Goal: Information Seeking & Learning: Check status

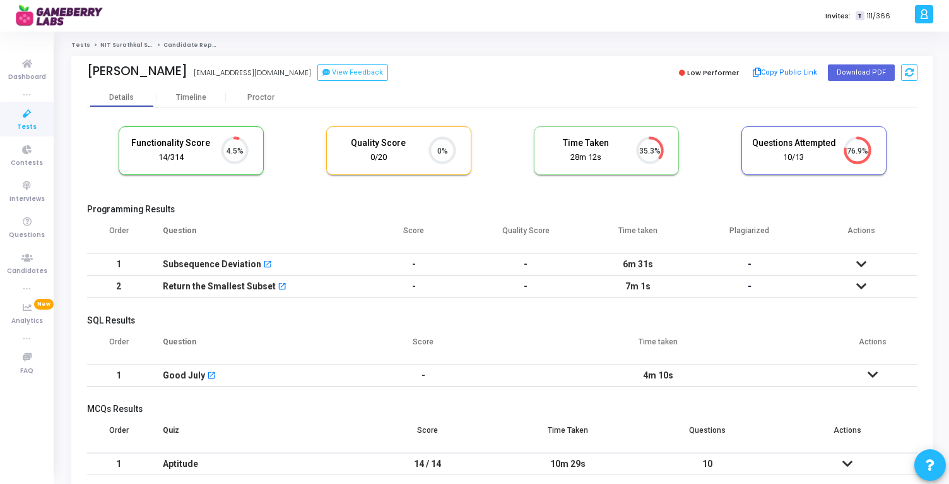
click at [864, 264] on icon at bounding box center [862, 263] width 10 height 9
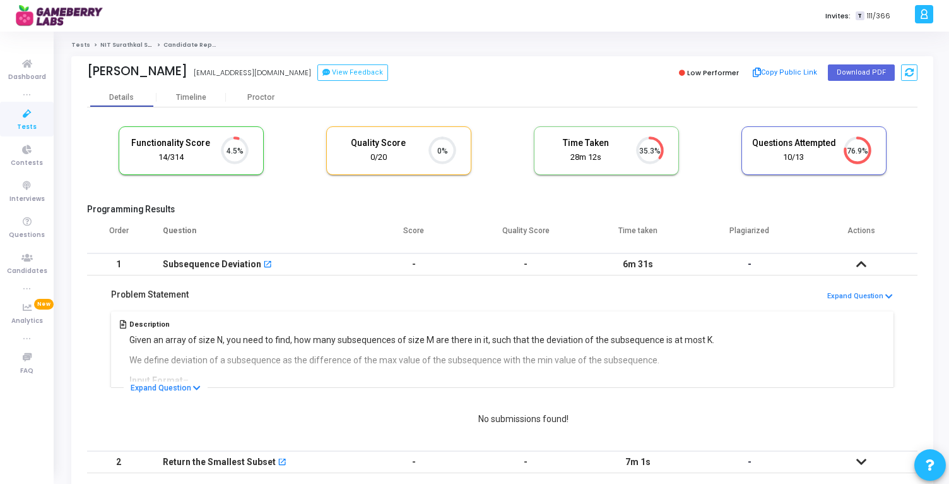
click at [864, 264] on icon at bounding box center [862, 263] width 10 height 9
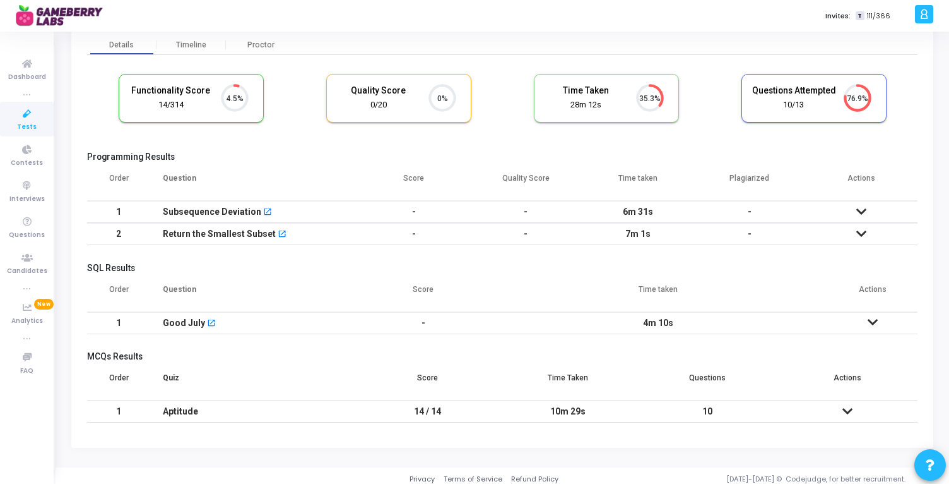
scroll to position [59, 0]
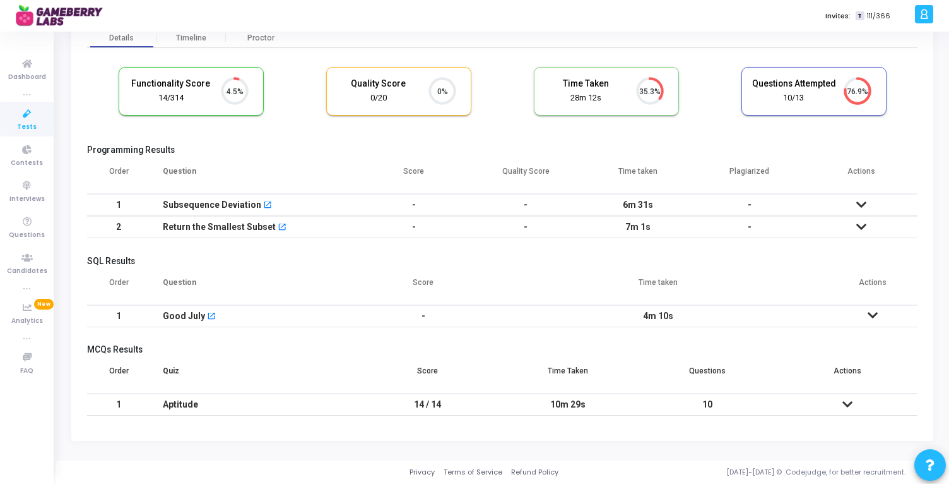
click at [872, 314] on icon at bounding box center [873, 315] width 10 height 9
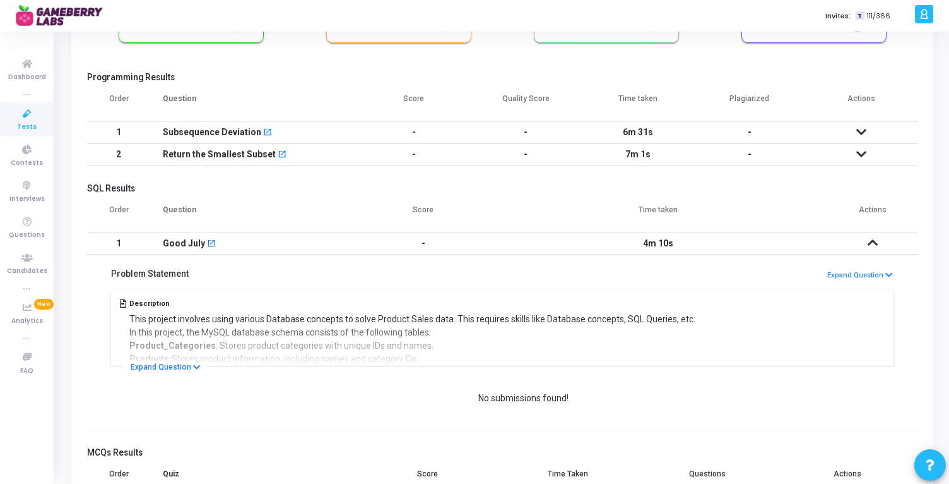
scroll to position [142, 0]
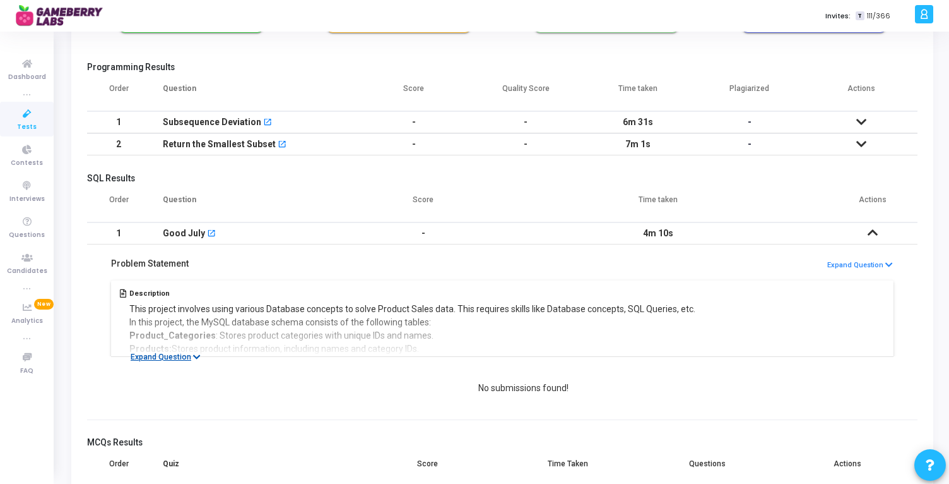
click at [197, 355] on icon at bounding box center [197, 357] width 8 height 8
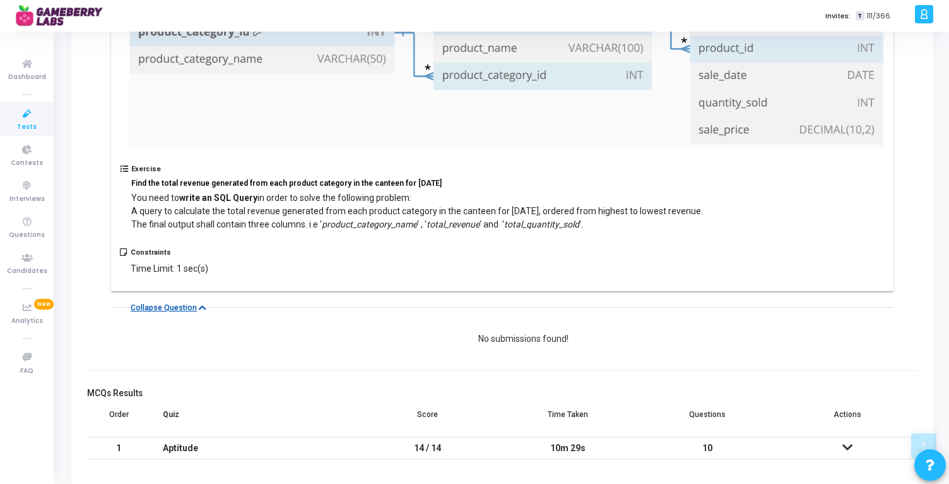
scroll to position [581, 0]
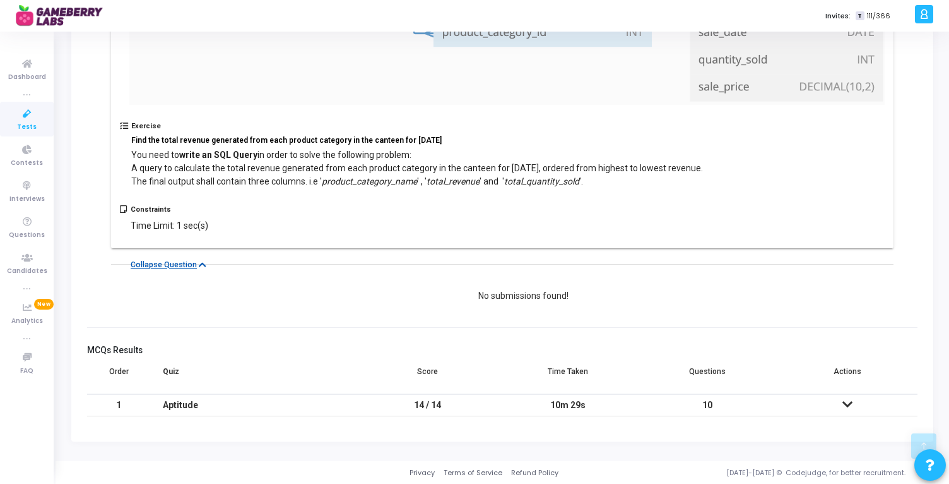
click at [844, 403] on icon at bounding box center [848, 404] width 10 height 9
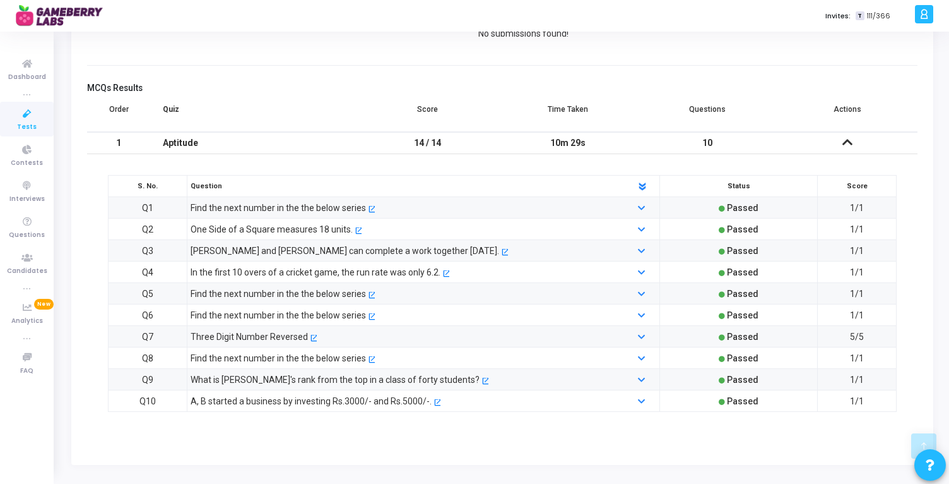
scroll to position [867, 0]
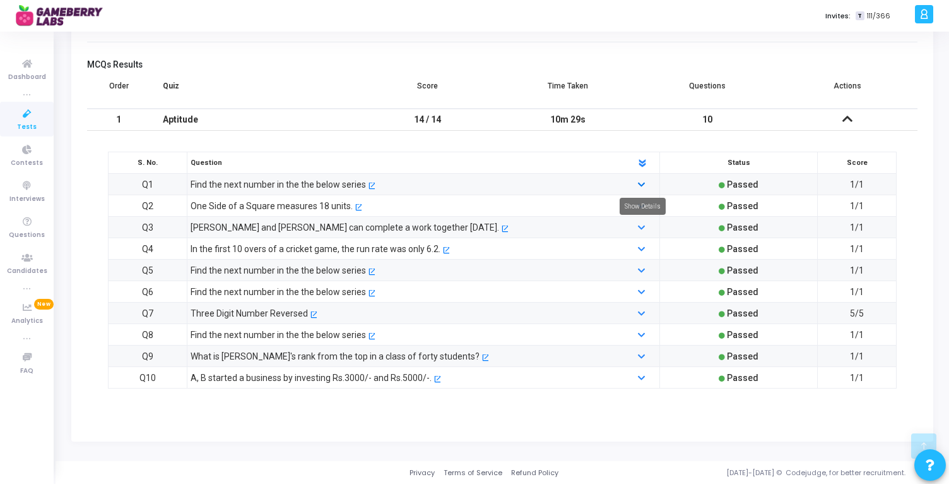
click at [639, 183] on icon at bounding box center [641, 185] width 7 height 8
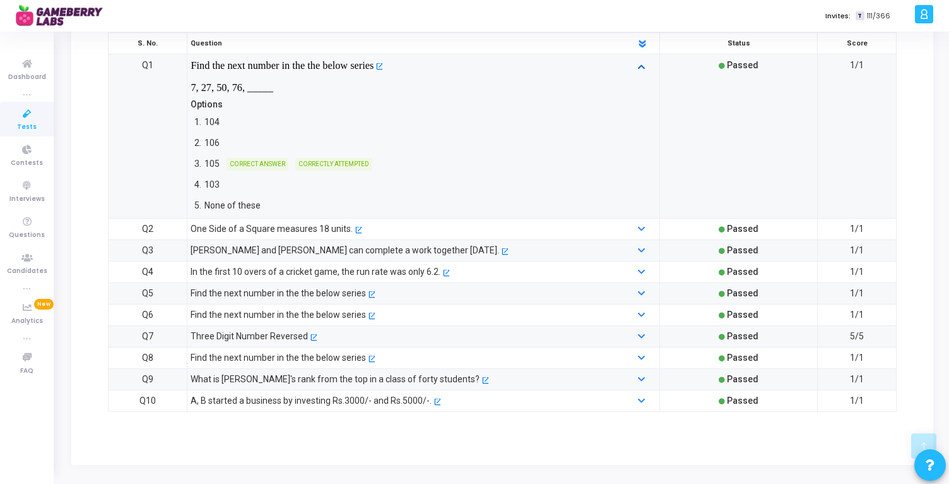
scroll to position [990, 0]
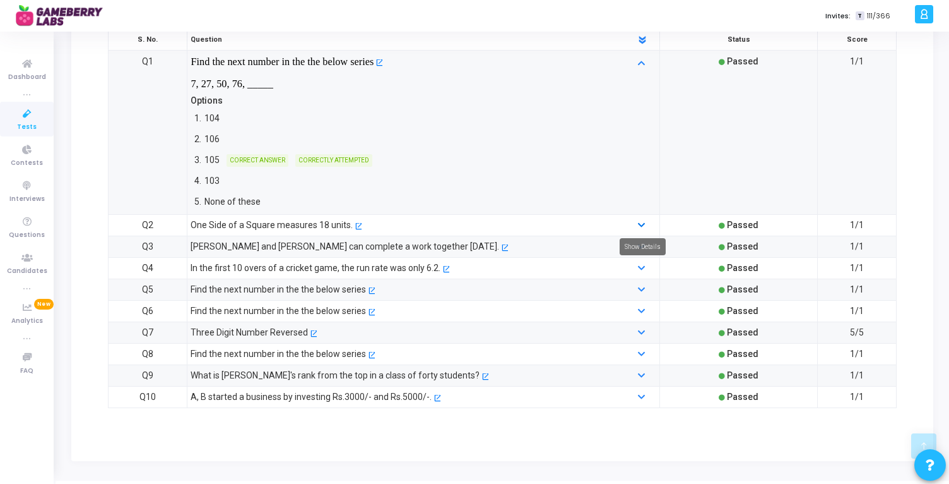
click at [646, 227] on link at bounding box center [642, 224] width 9 height 9
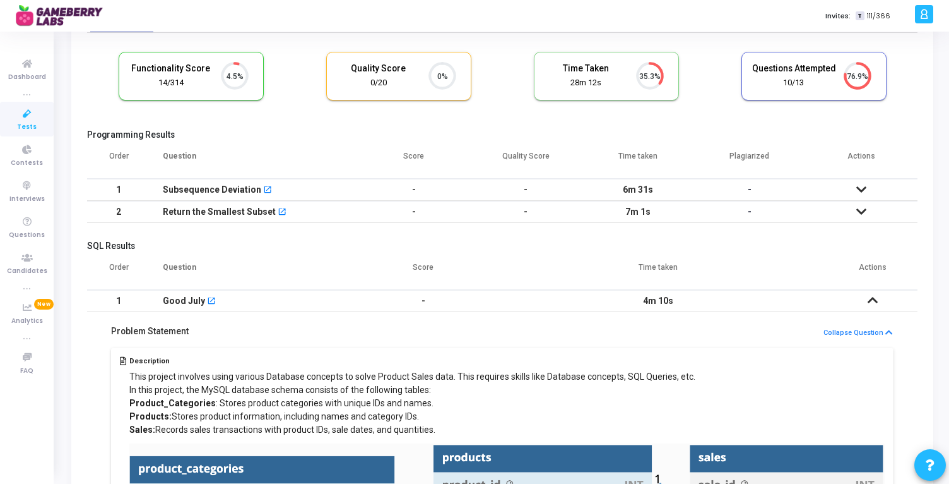
scroll to position [0, 0]
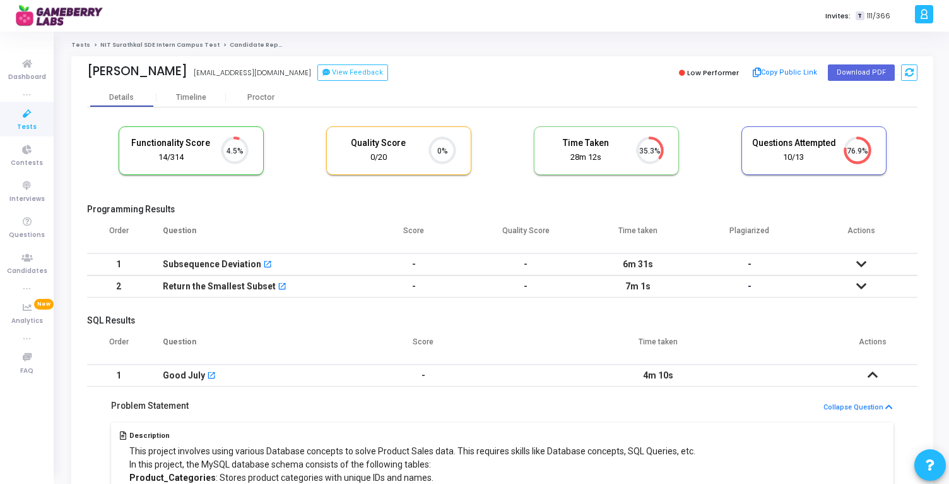
click at [174, 44] on link "NIT Surathkal SDE Intern Campus Test" at bounding box center [159, 45] width 119 height 8
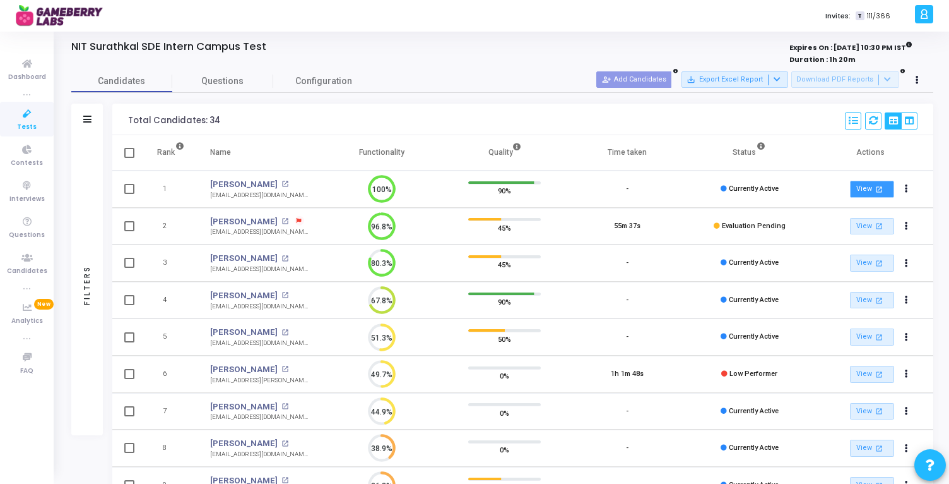
click at [865, 194] on link "View open_in_new" at bounding box center [872, 189] width 44 height 17
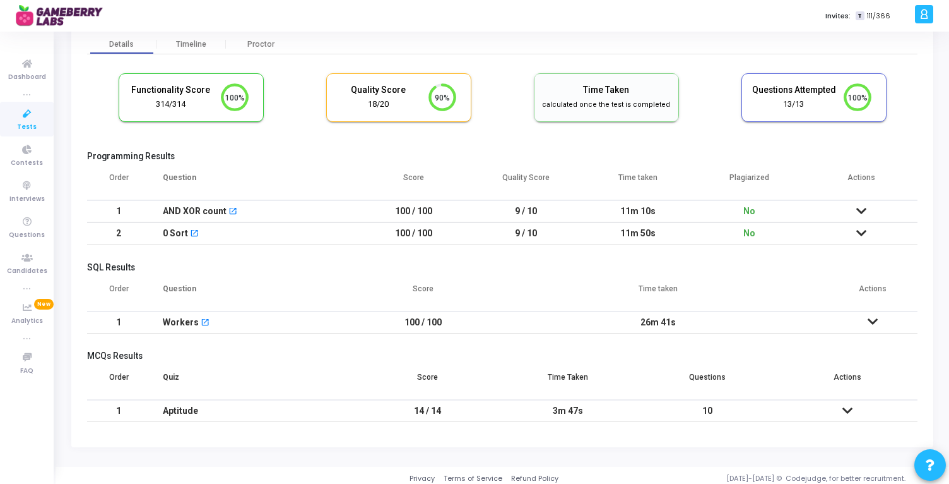
scroll to position [59, 0]
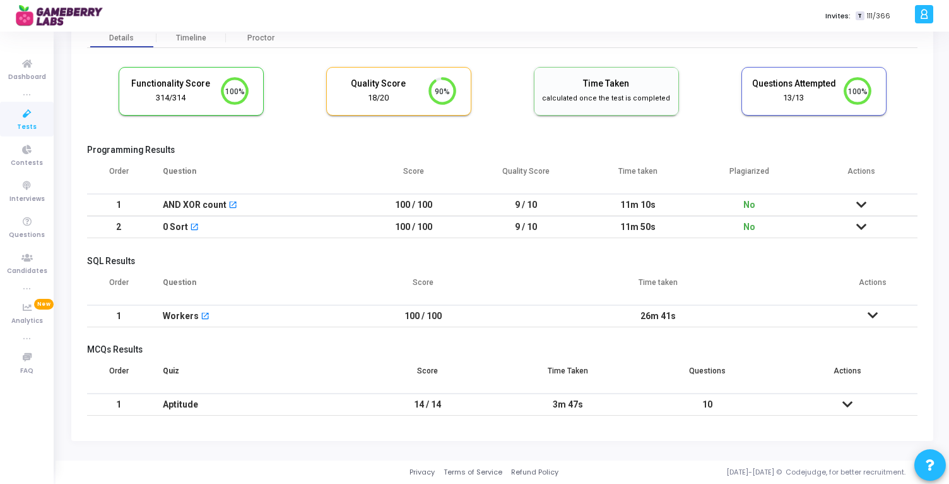
click at [863, 203] on icon at bounding box center [862, 204] width 10 height 9
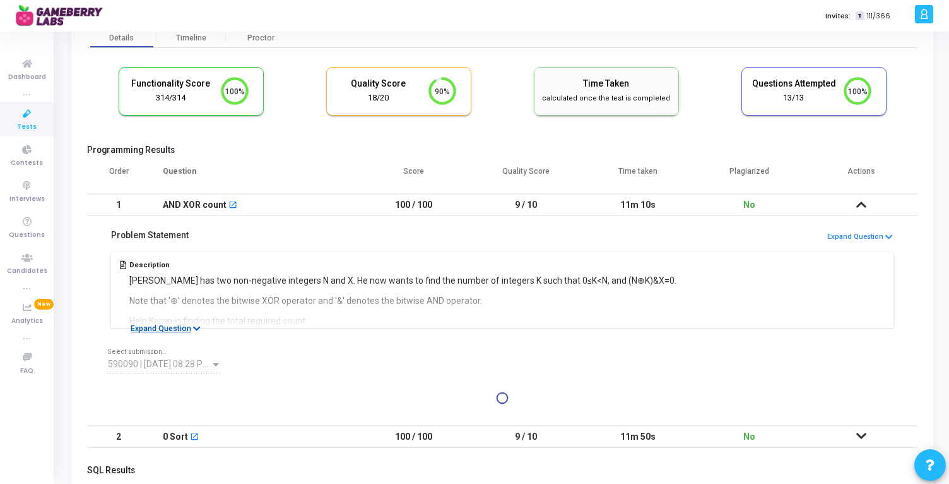
click at [190, 328] on button "Expand Question" at bounding box center [166, 328] width 84 height 13
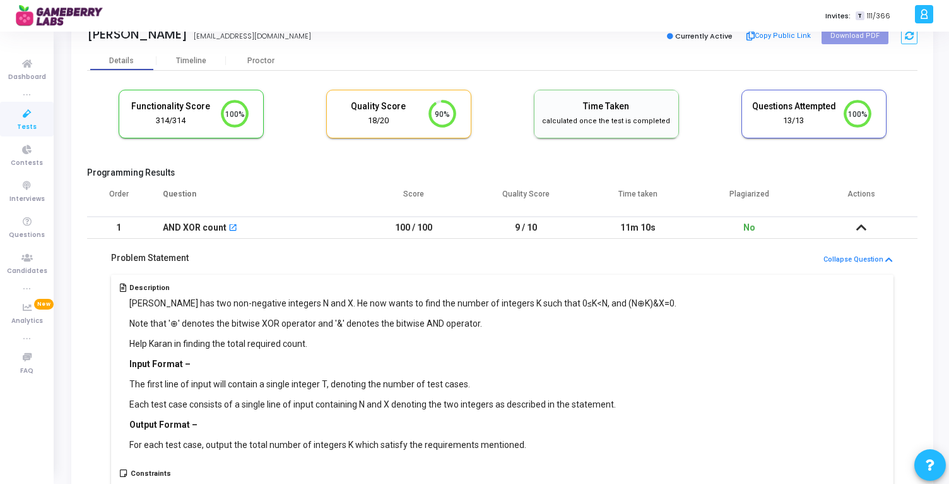
scroll to position [0, 0]
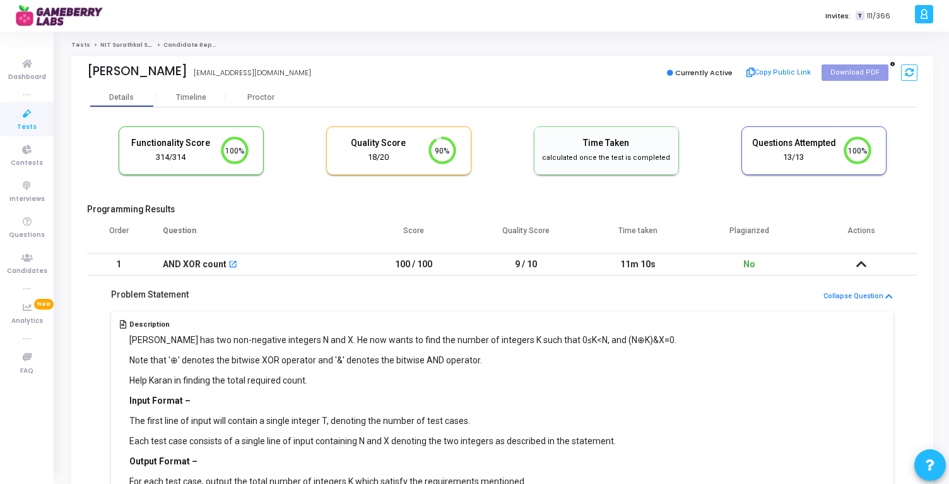
click at [860, 262] on icon at bounding box center [862, 263] width 10 height 9
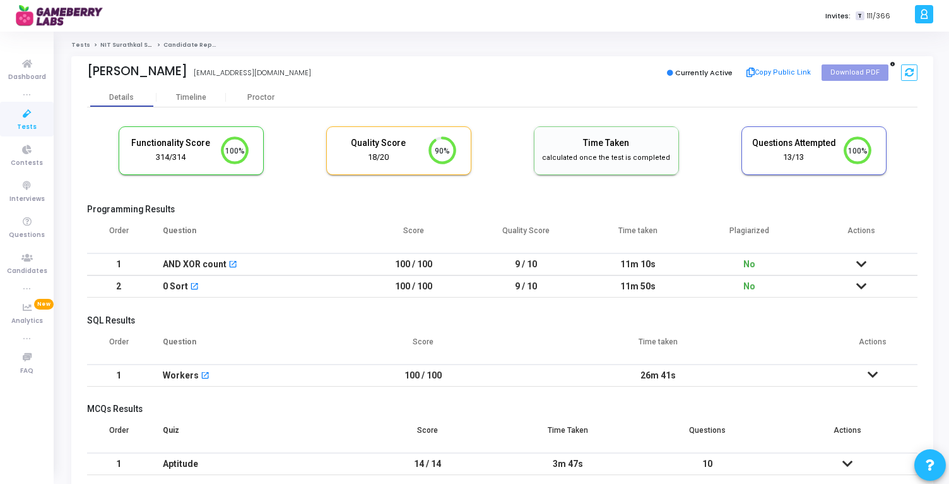
scroll to position [59, 0]
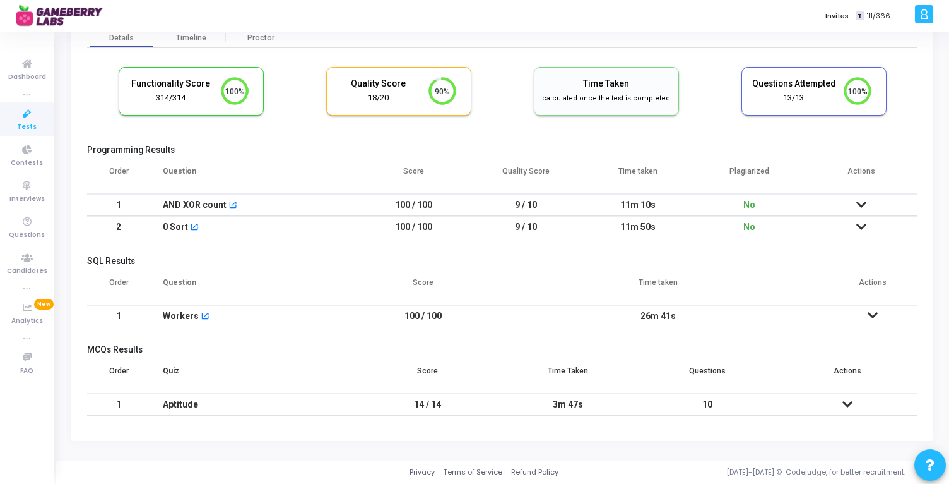
click at [870, 315] on icon at bounding box center [873, 315] width 10 height 9
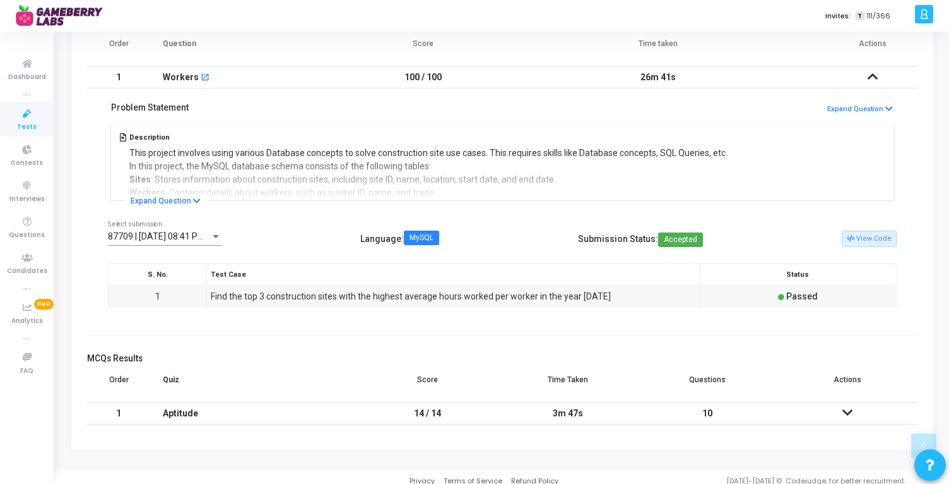
scroll to position [307, 0]
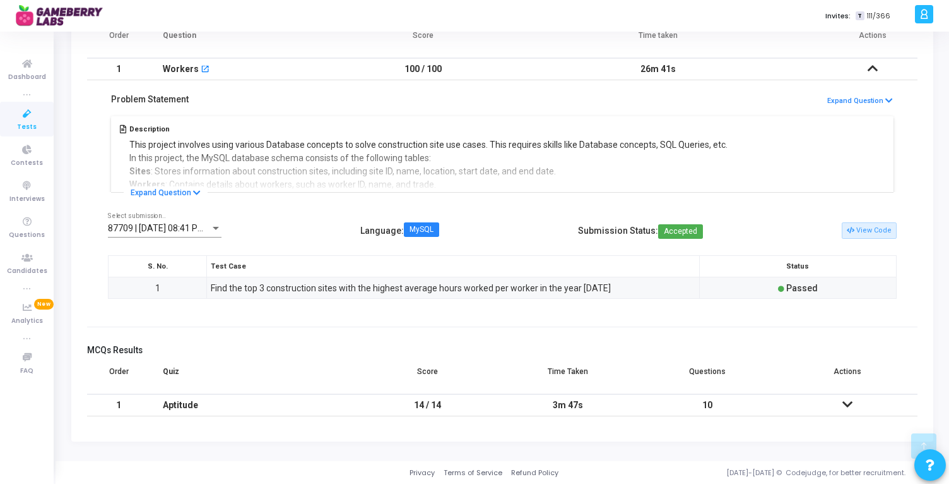
click at [850, 403] on icon at bounding box center [848, 404] width 10 height 9
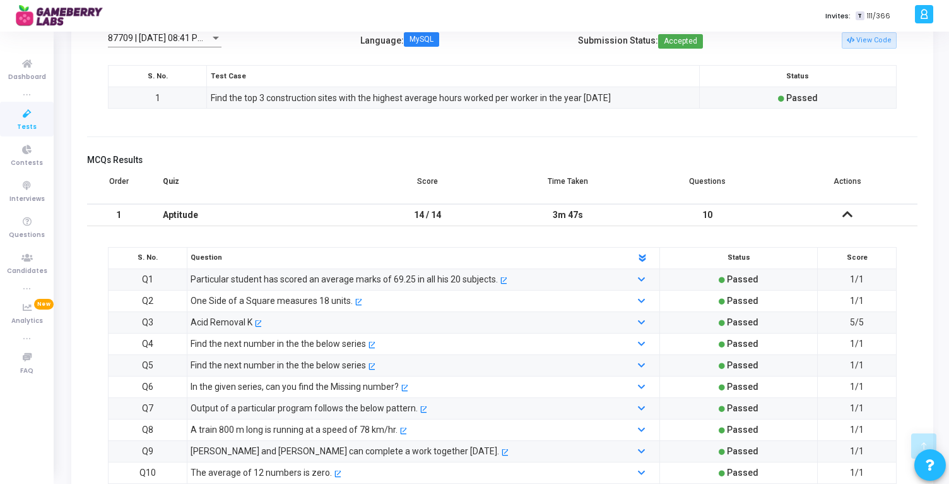
scroll to position [487, 0]
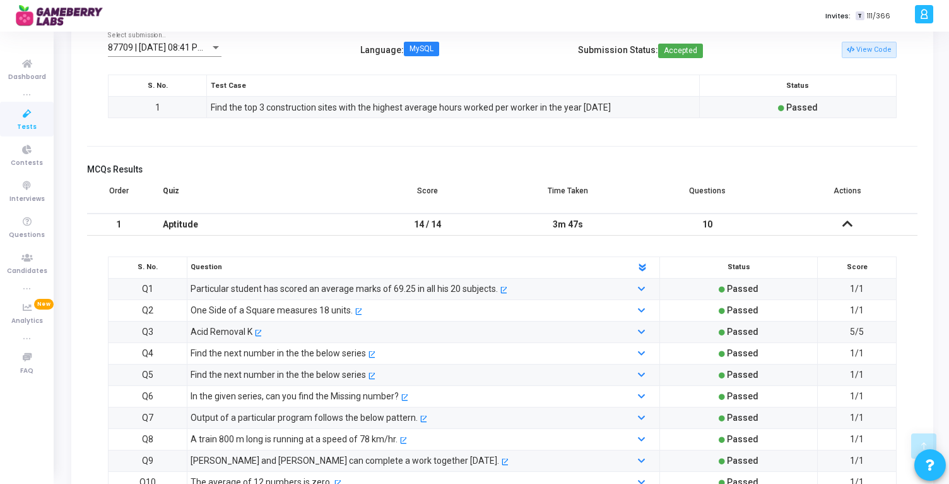
click at [847, 223] on icon at bounding box center [848, 223] width 10 height 9
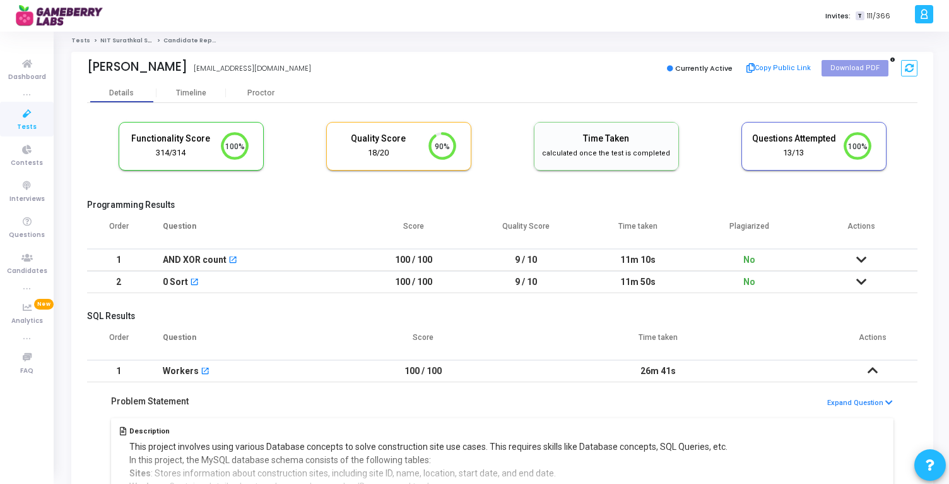
scroll to position [0, 0]
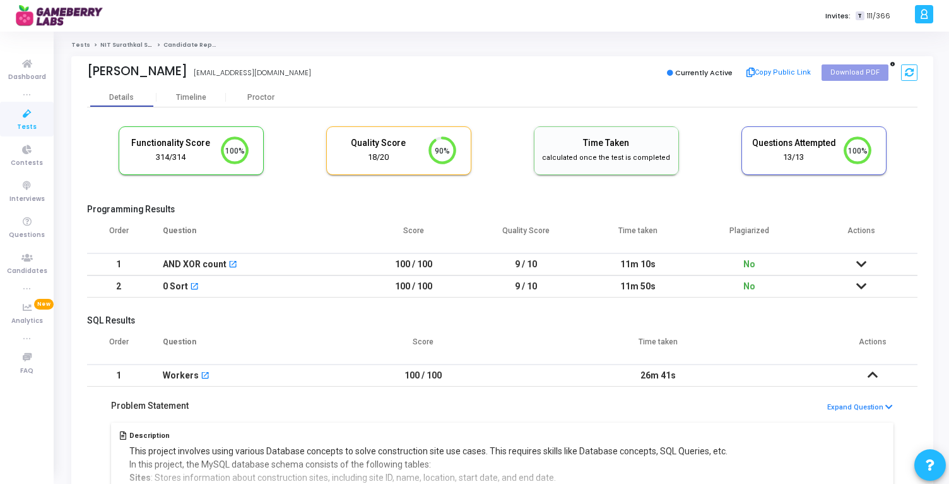
click at [875, 384] on td at bounding box center [873, 375] width 90 height 22
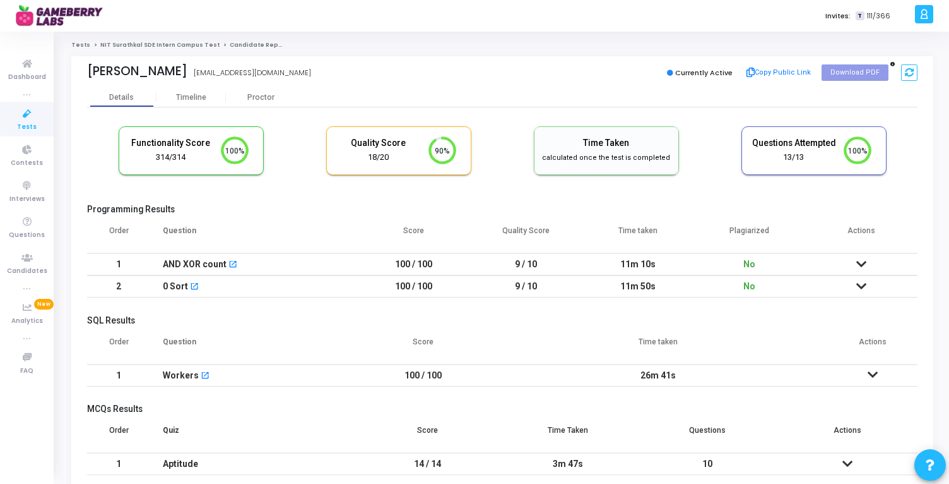
click at [116, 45] on link "NIT Surathkal SDE Intern Campus Test" at bounding box center [159, 45] width 119 height 8
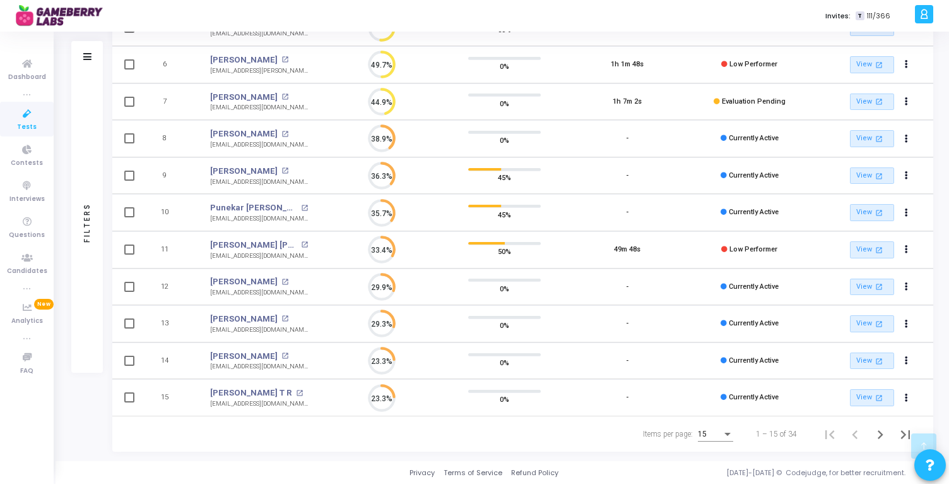
click at [721, 427] on div "15" at bounding box center [715, 430] width 35 height 21
click at [709, 426] on span "50" at bounding box center [716, 426] width 35 height 23
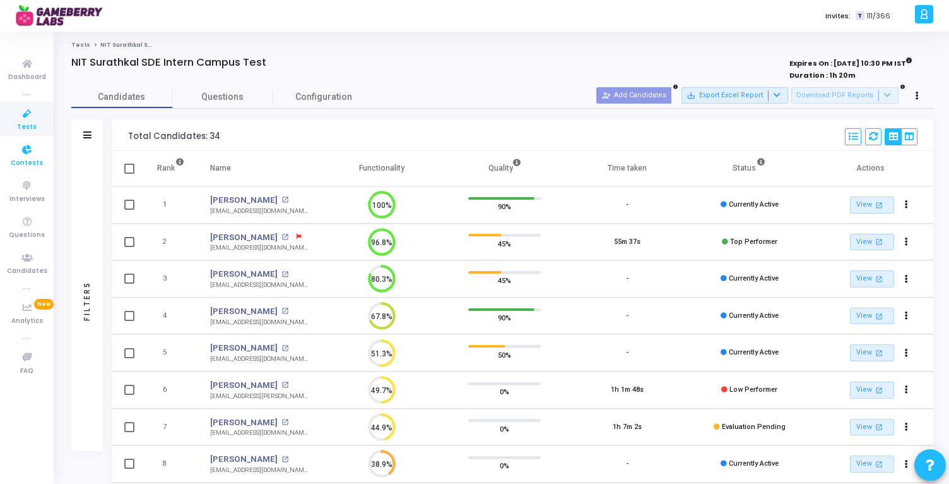
click at [31, 150] on icon at bounding box center [27, 150] width 27 height 16
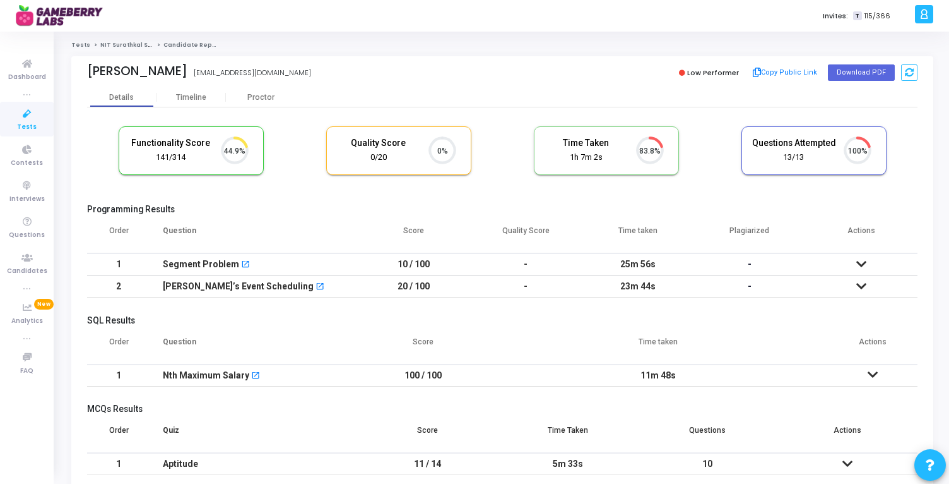
scroll to position [27, 32]
click at [120, 45] on link "NIT Surathkal SDE Intern Campus Test" at bounding box center [159, 45] width 119 height 8
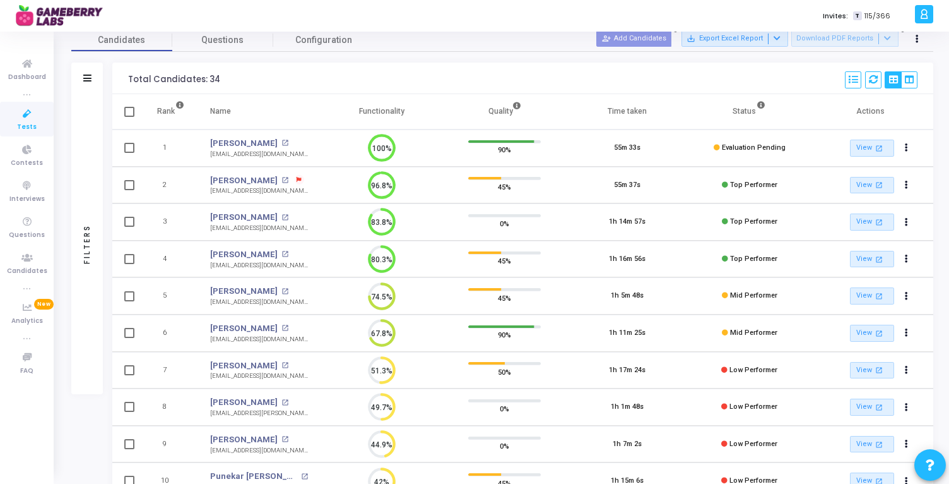
scroll to position [62, 0]
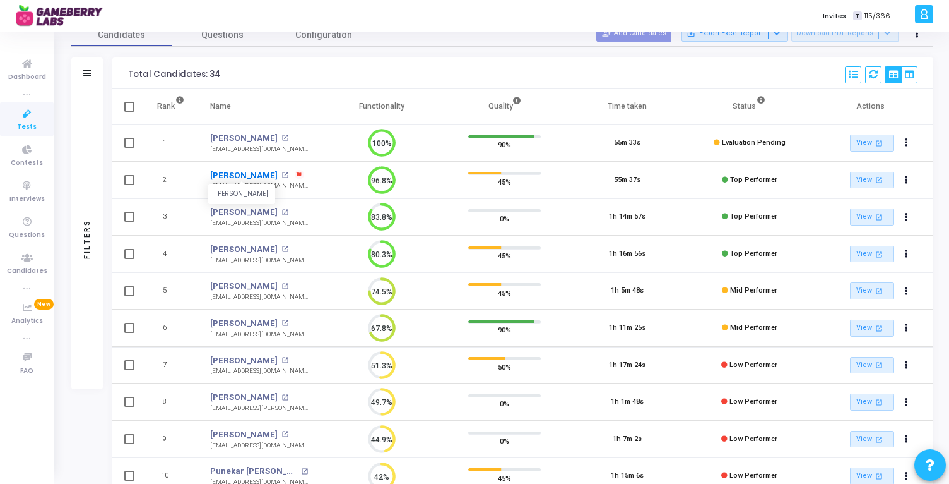
click at [244, 174] on link "[PERSON_NAME]" at bounding box center [244, 175] width 68 height 13
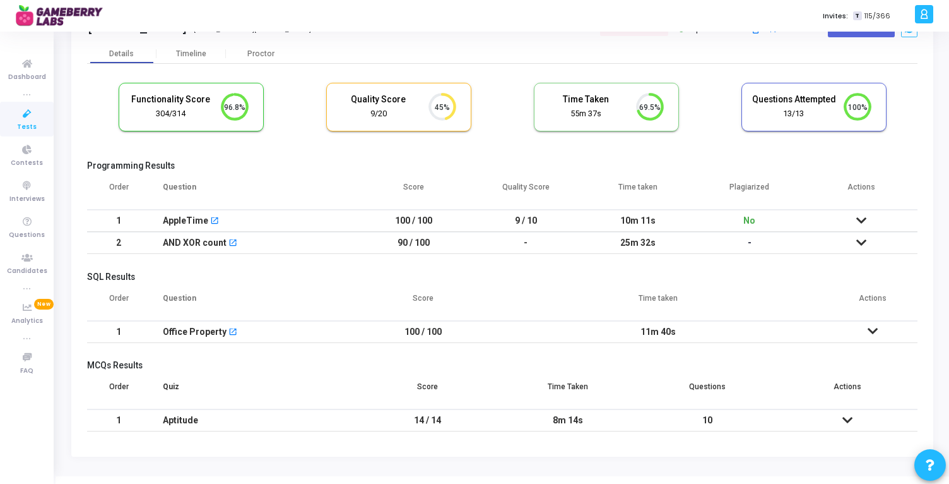
scroll to position [47, 0]
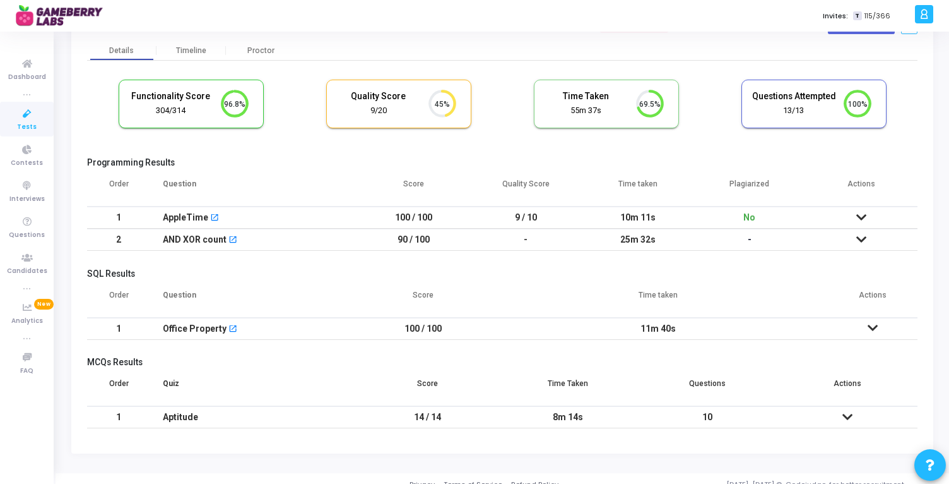
click at [860, 215] on icon at bounding box center [862, 217] width 10 height 9
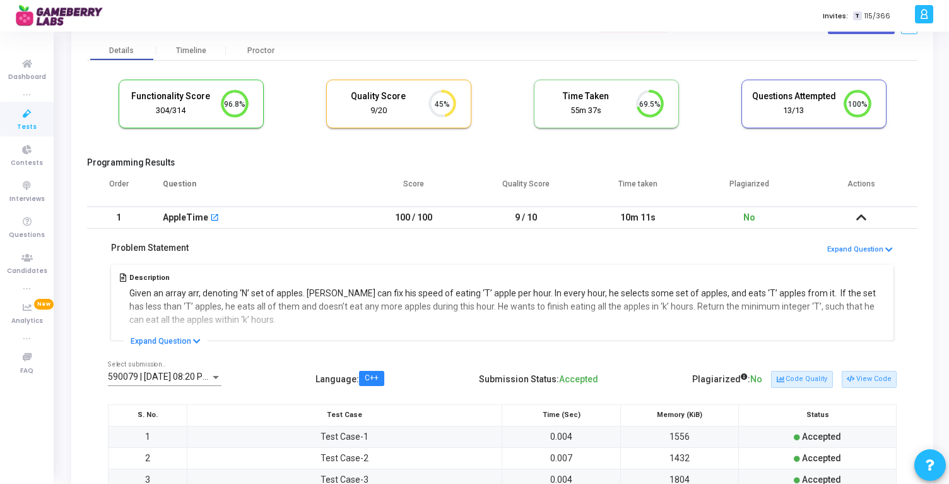
click at [860, 217] on icon at bounding box center [862, 217] width 10 height 9
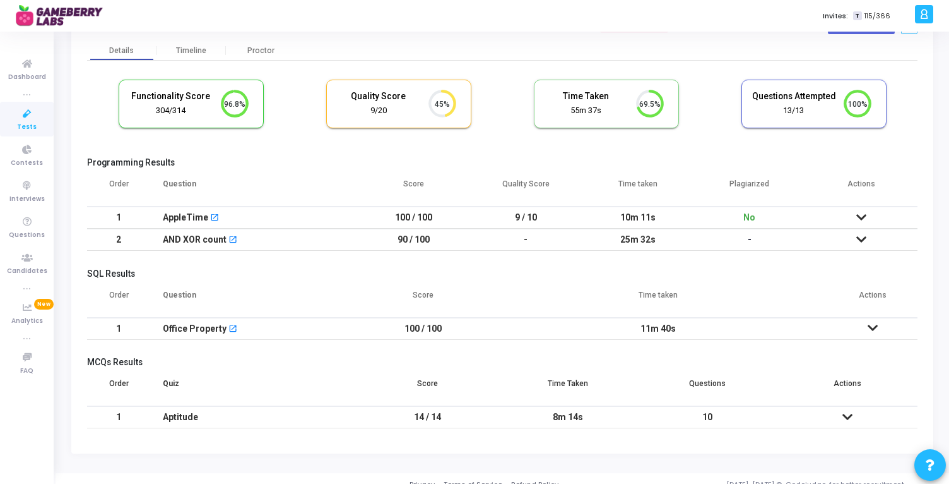
click at [865, 241] on icon at bounding box center [862, 239] width 10 height 9
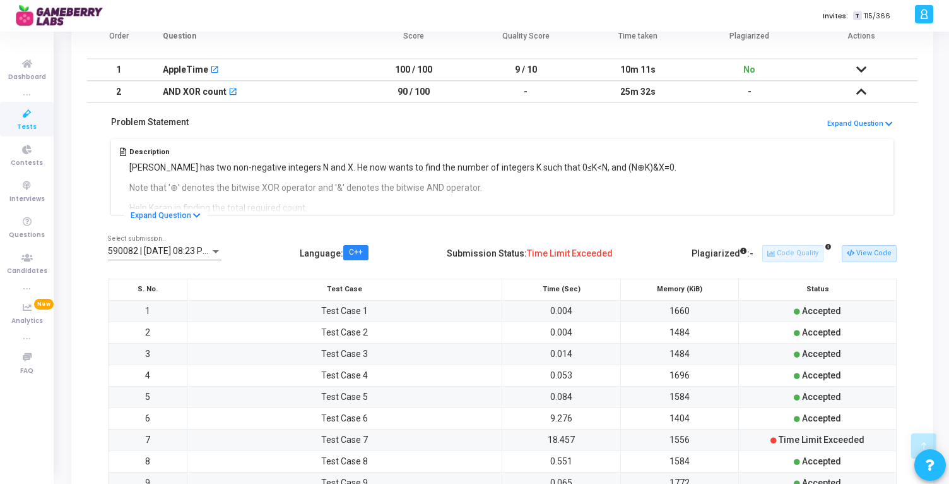
scroll to position [175, 0]
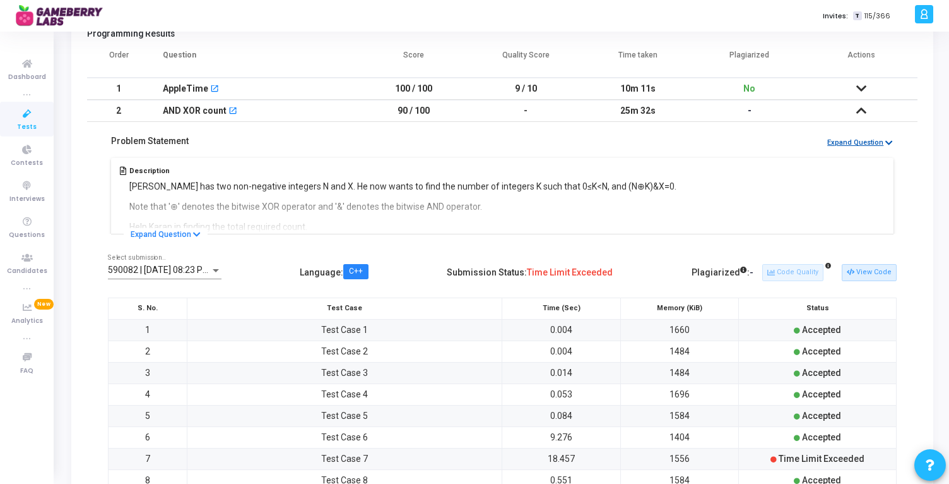
click at [874, 143] on button "Expand Question" at bounding box center [860, 143] width 67 height 12
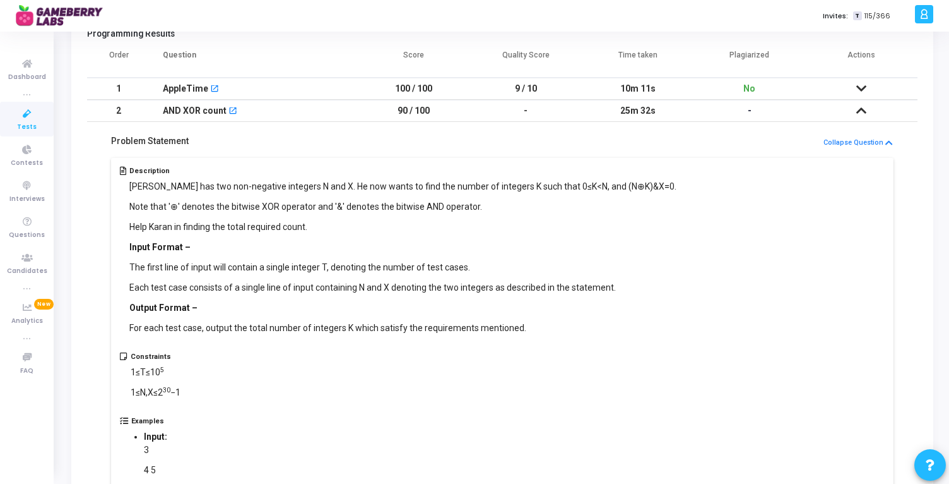
click at [860, 110] on icon at bounding box center [862, 110] width 10 height 9
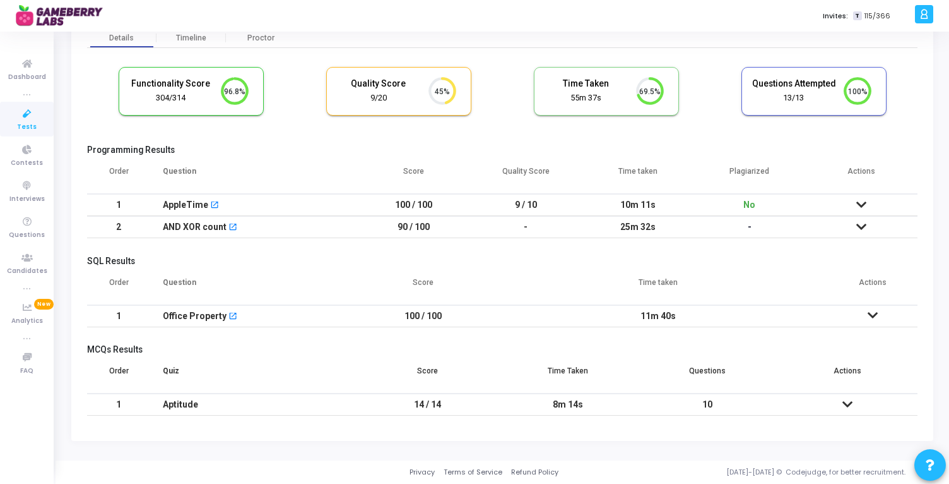
scroll to position [59, 0]
click at [875, 312] on icon at bounding box center [873, 315] width 10 height 9
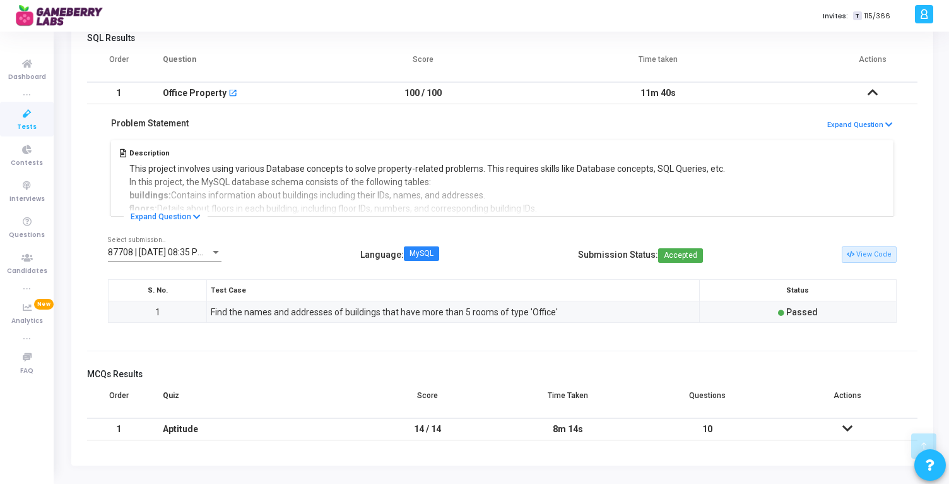
scroll to position [307, 0]
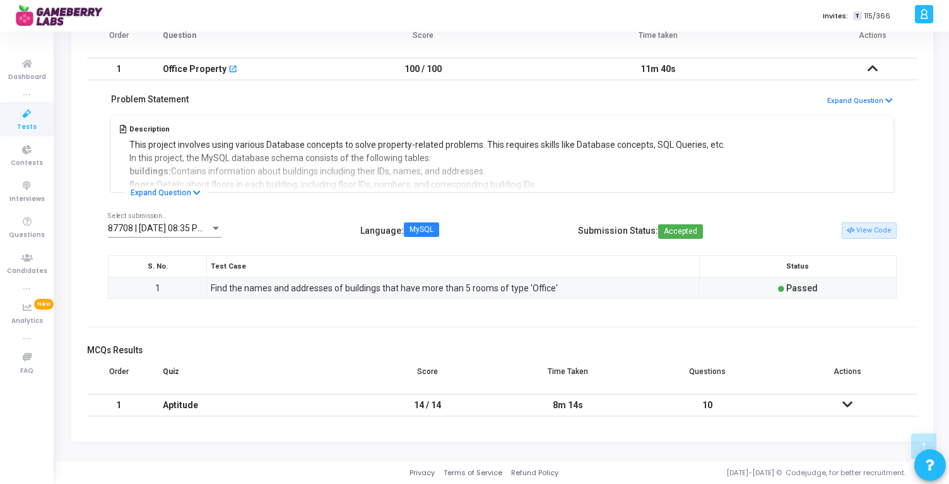
click at [861, 401] on td at bounding box center [848, 405] width 140 height 22
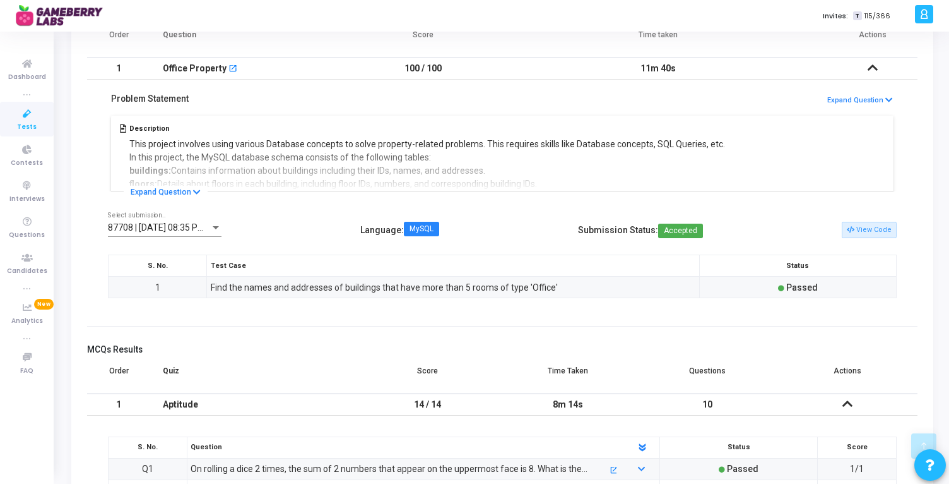
scroll to position [0, 0]
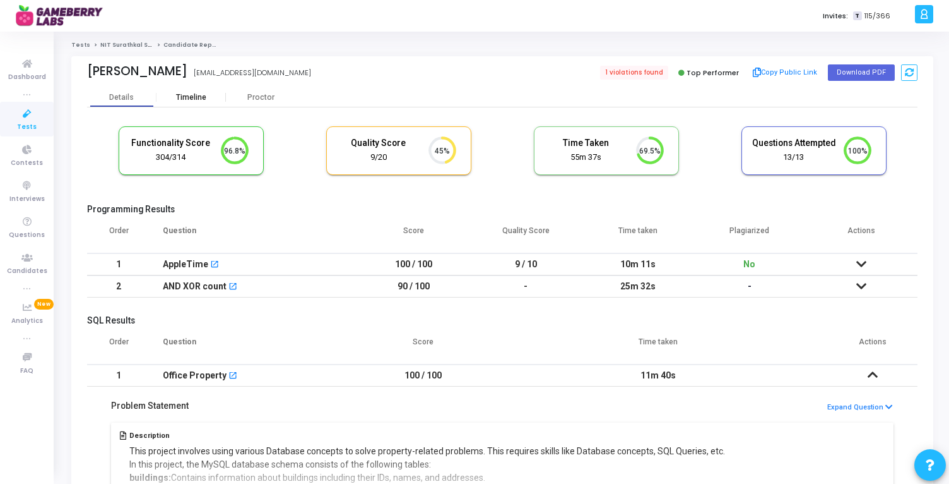
click at [204, 94] on div "Timeline" at bounding box center [191, 97] width 30 height 9
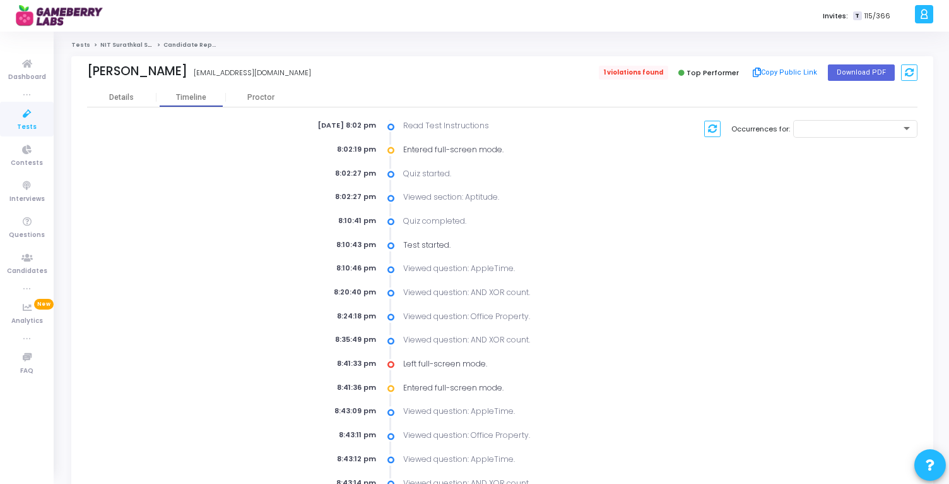
click at [619, 72] on span "1 violations found" at bounding box center [633, 73] width 69 height 14
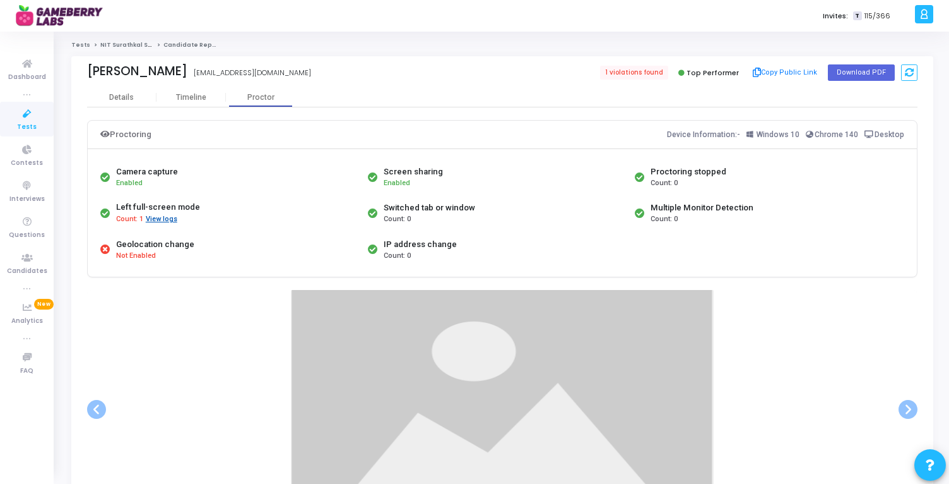
click at [160, 222] on button "View logs" at bounding box center [161, 219] width 33 height 12
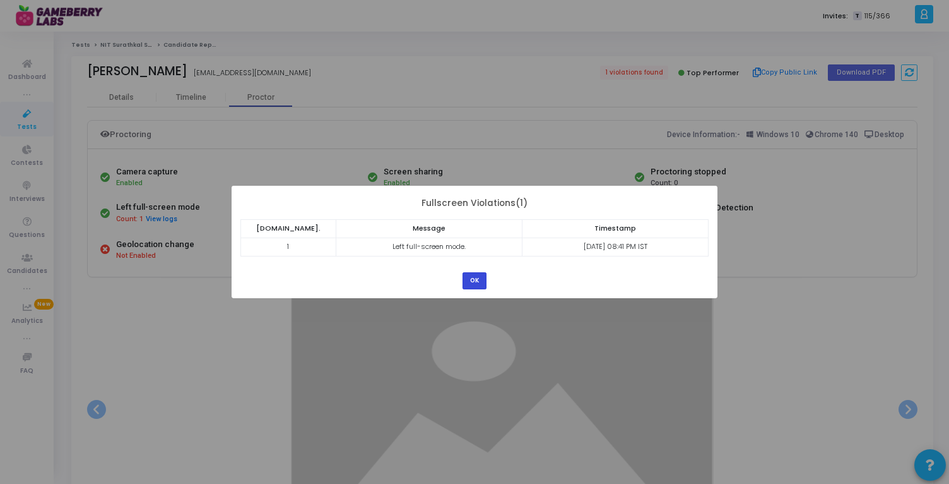
click at [479, 278] on button "OK" at bounding box center [475, 280] width 24 height 17
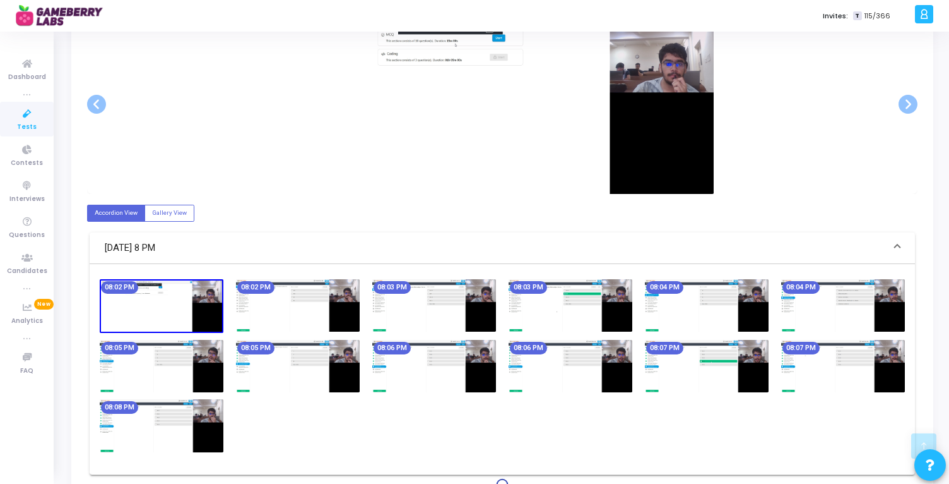
scroll to position [298, 0]
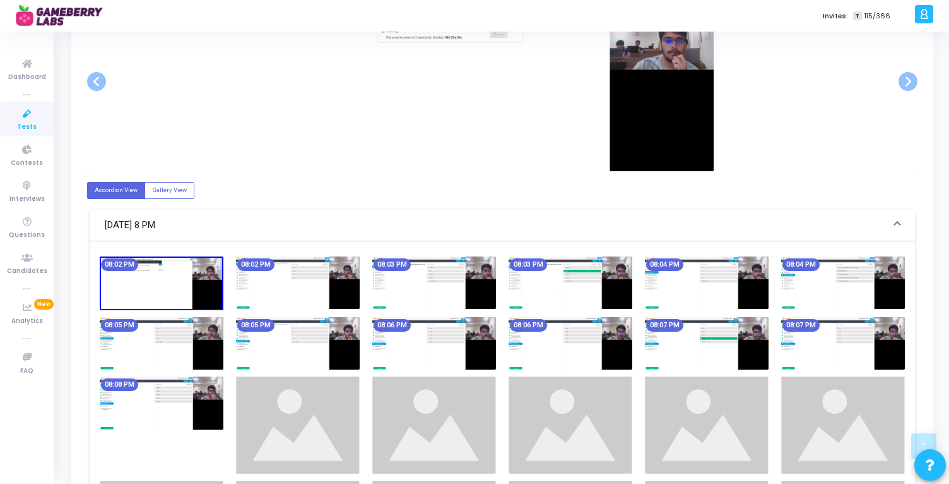
click at [322, 295] on img at bounding box center [298, 282] width 124 height 52
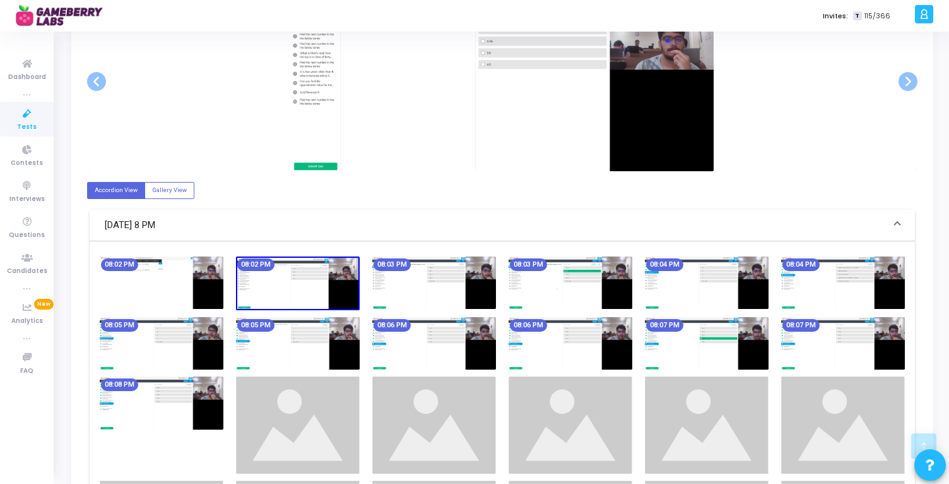
click at [473, 282] on img at bounding box center [434, 282] width 124 height 52
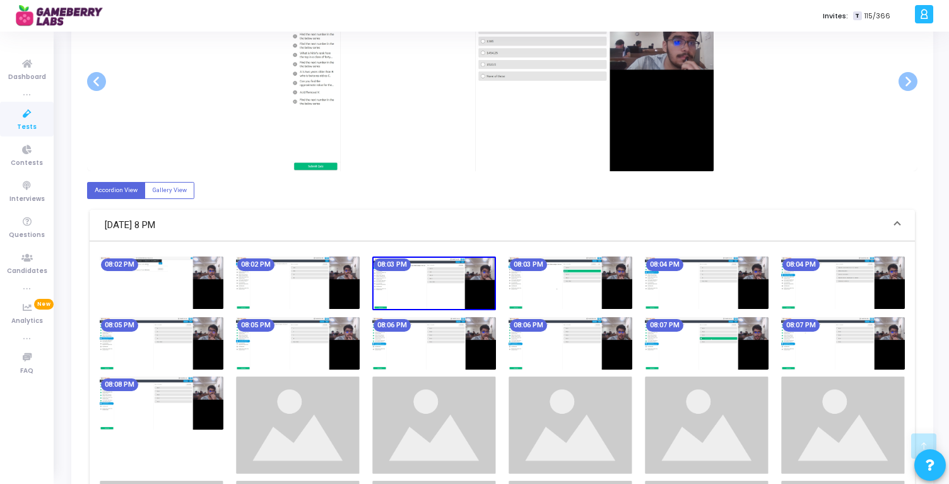
click at [545, 279] on img at bounding box center [571, 282] width 124 height 52
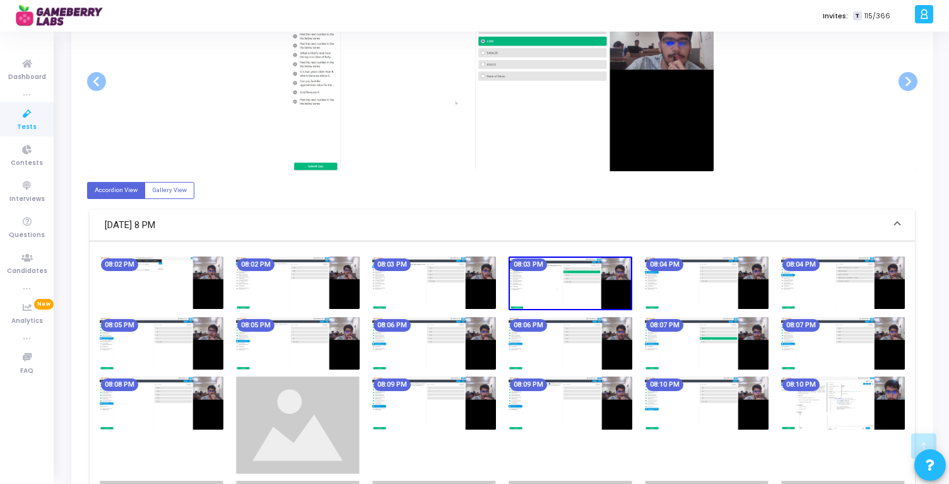
click at [682, 295] on img at bounding box center [707, 282] width 124 height 52
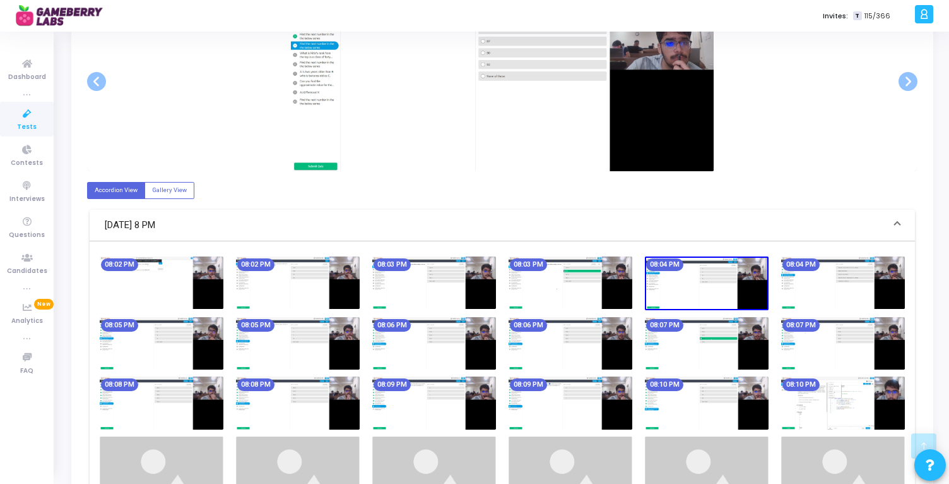
click at [824, 300] on img at bounding box center [843, 282] width 124 height 52
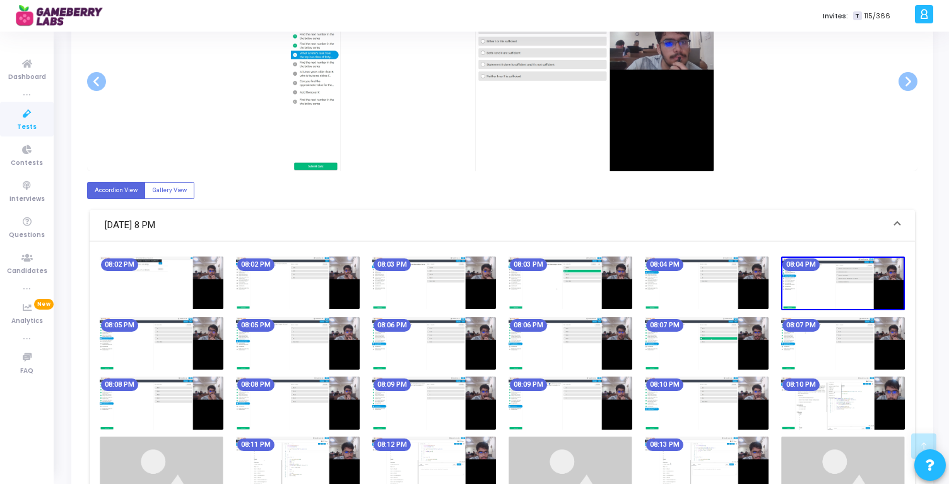
click at [157, 353] on img at bounding box center [162, 343] width 124 height 52
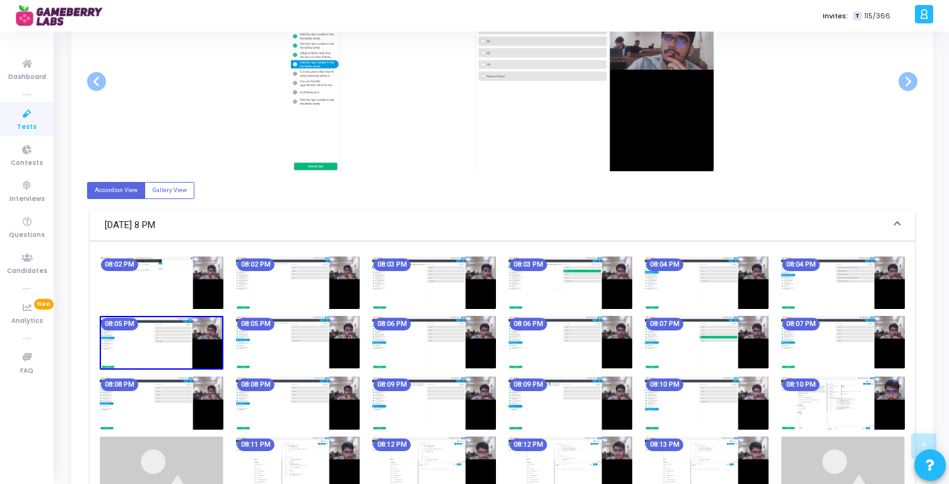
click at [300, 347] on img at bounding box center [298, 342] width 124 height 52
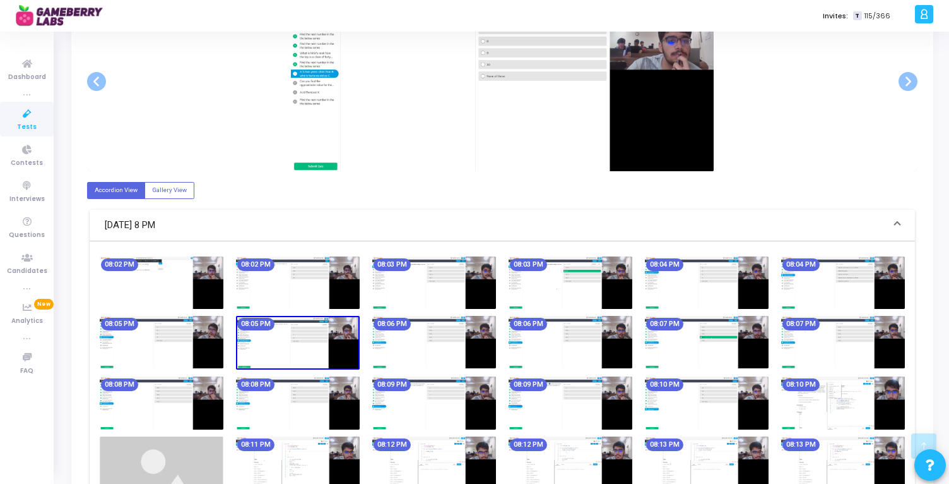
click at [423, 345] on img at bounding box center [434, 342] width 124 height 52
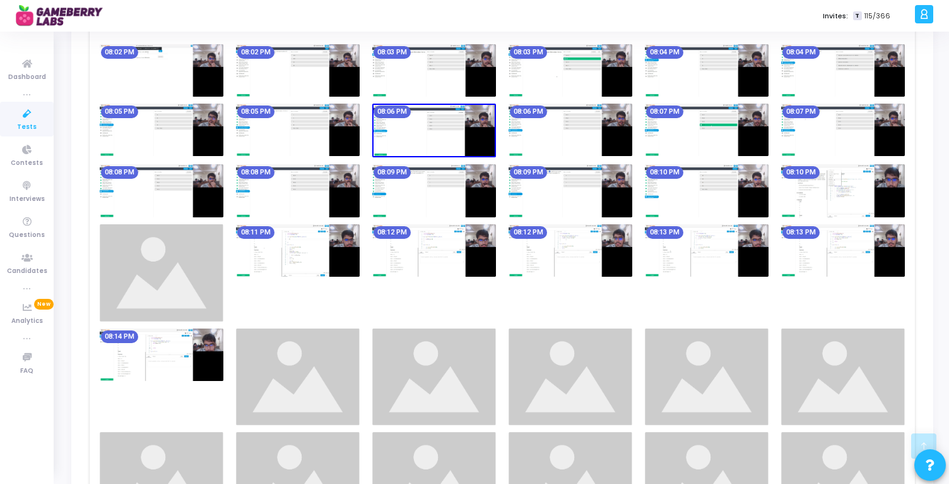
click at [189, 282] on img at bounding box center [162, 272] width 124 height 97
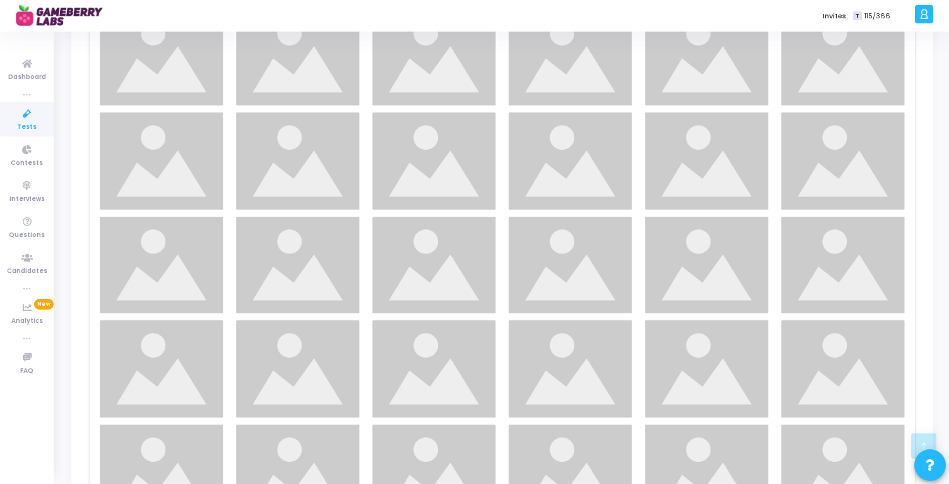
scroll to position [992, 0]
